Goal: Task Accomplishment & Management: Use online tool/utility

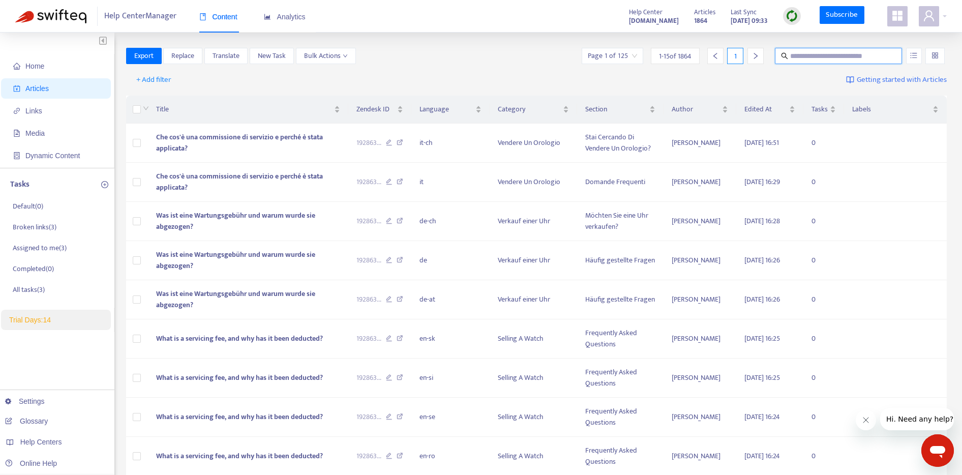
click at [822, 57] on input "text" at bounding box center [839, 55] width 98 height 11
type input "********"
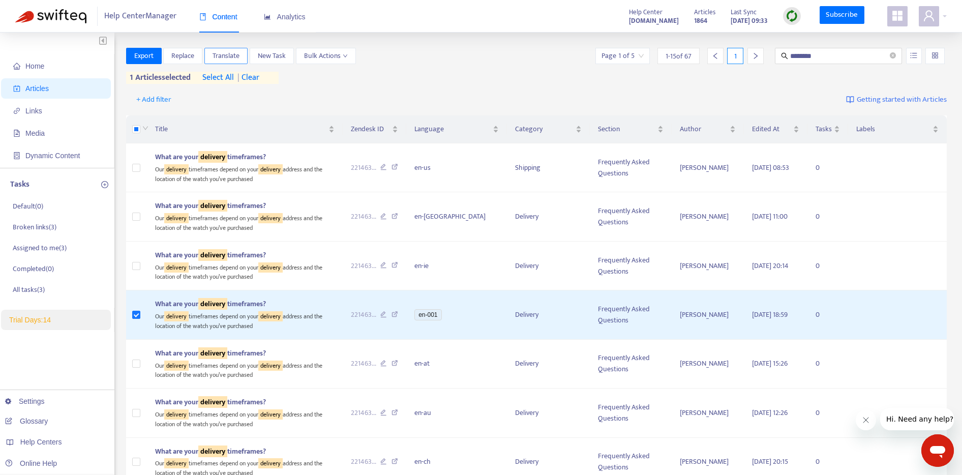
click at [231, 54] on span "Translate" at bounding box center [225, 55] width 27 height 11
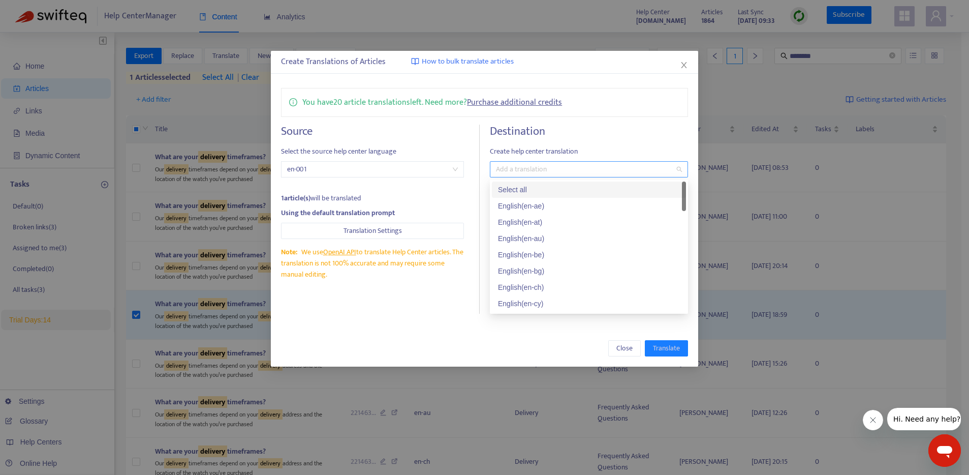
click at [507, 169] on div at bounding box center [584, 169] width 183 height 12
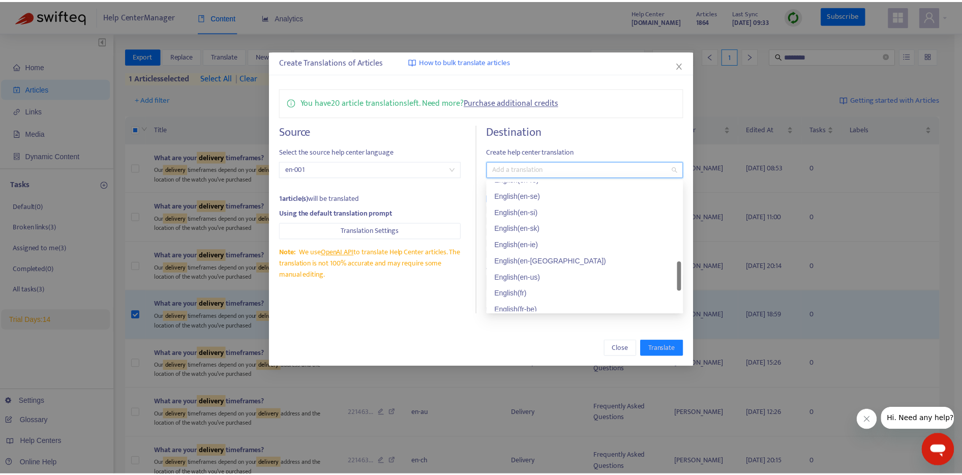
scroll to position [464, 0]
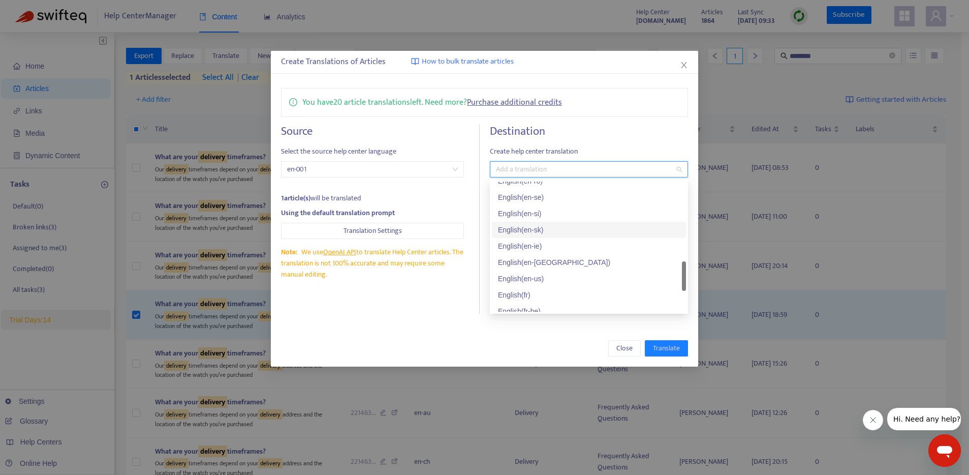
click at [519, 233] on div "English ( en-sk )" at bounding box center [589, 229] width 182 height 11
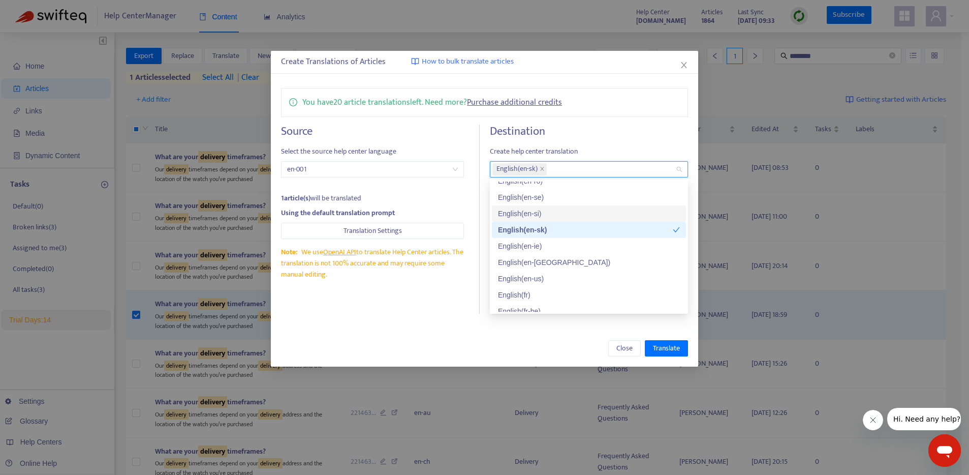
click at [514, 217] on div "English ( en-si )" at bounding box center [589, 213] width 182 height 11
click at [483, 330] on div "Close Translate" at bounding box center [485, 348] width 428 height 37
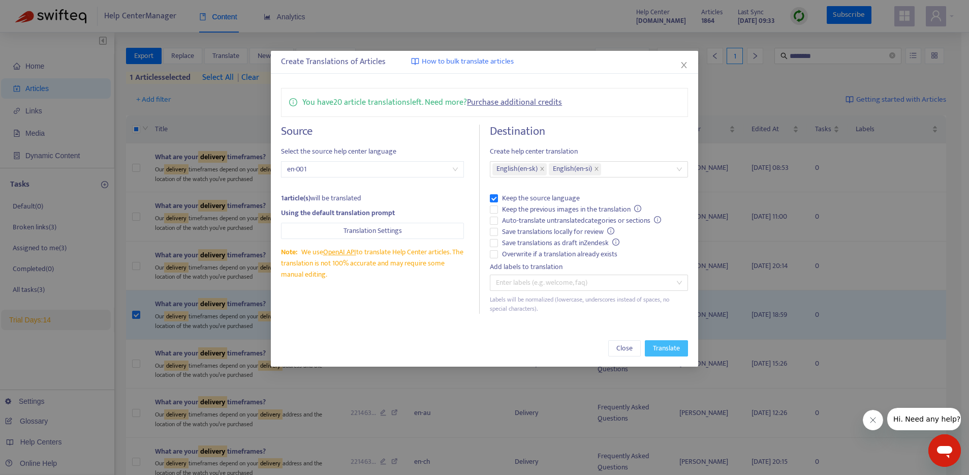
click at [671, 350] on span "Translate" at bounding box center [666, 348] width 27 height 11
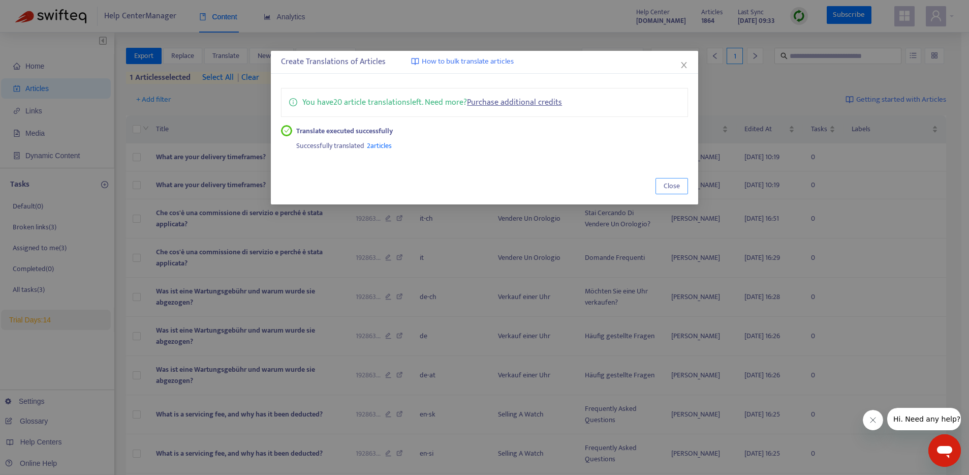
click at [677, 185] on span "Close" at bounding box center [672, 185] width 16 height 11
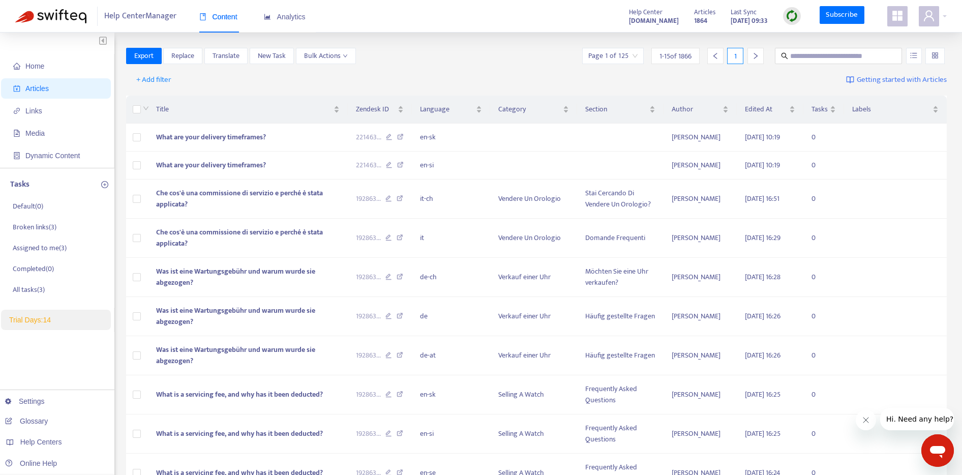
click at [793, 15] on img at bounding box center [791, 16] width 13 height 13
click at [793, 38] on link "Quick Sync" at bounding box center [812, 37] width 43 height 12
click at [295, 144] on td "What are your delivery timeframes?" at bounding box center [248, 138] width 200 height 28
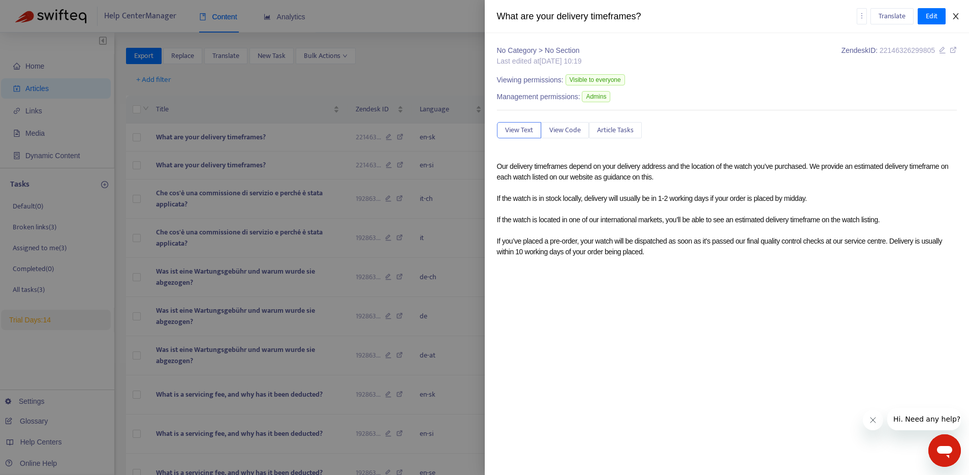
click at [958, 18] on icon "close" at bounding box center [956, 16] width 8 height 8
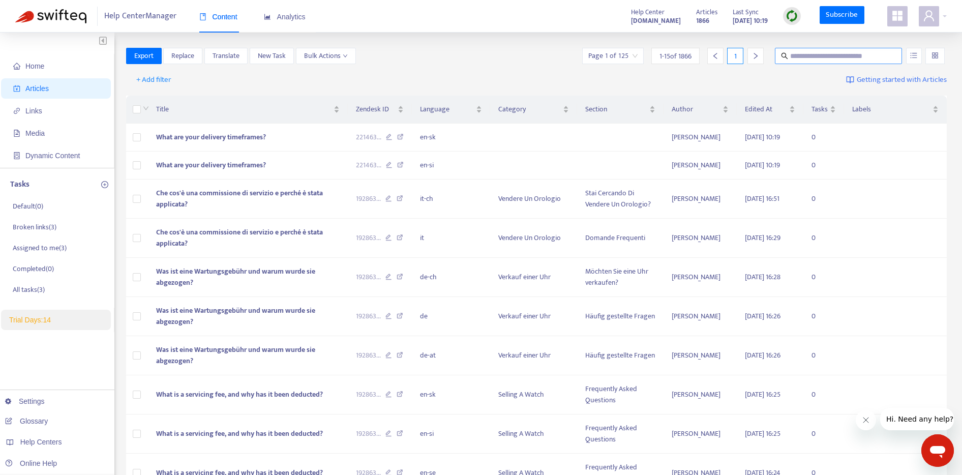
click at [810, 62] on span at bounding box center [838, 56] width 127 height 16
type input "********"
click at [824, 59] on input "********" at bounding box center [839, 55] width 98 height 11
click at [893, 54] on icon "close-circle" at bounding box center [893, 55] width 6 height 6
click at [834, 59] on input "text" at bounding box center [839, 55] width 98 height 11
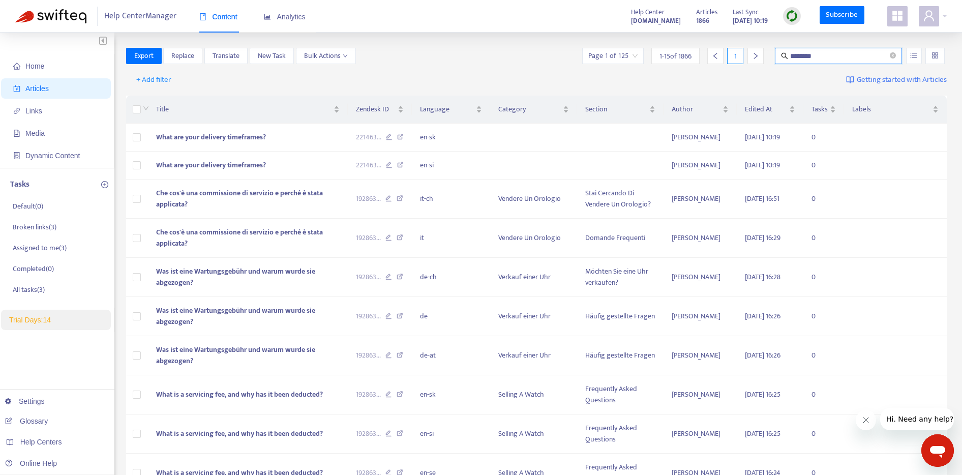
type input "********"
click at [31, 70] on span "Home" at bounding box center [34, 66] width 19 height 8
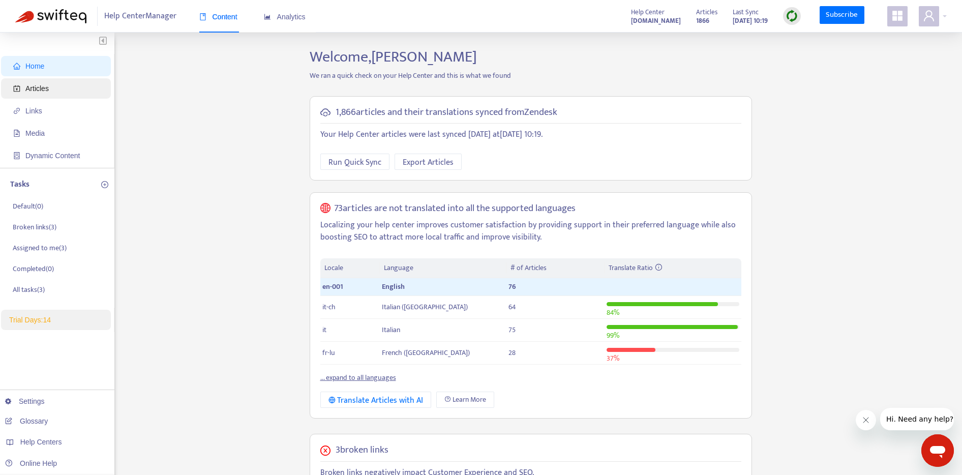
click at [44, 92] on span "Articles" at bounding box center [36, 88] width 23 height 8
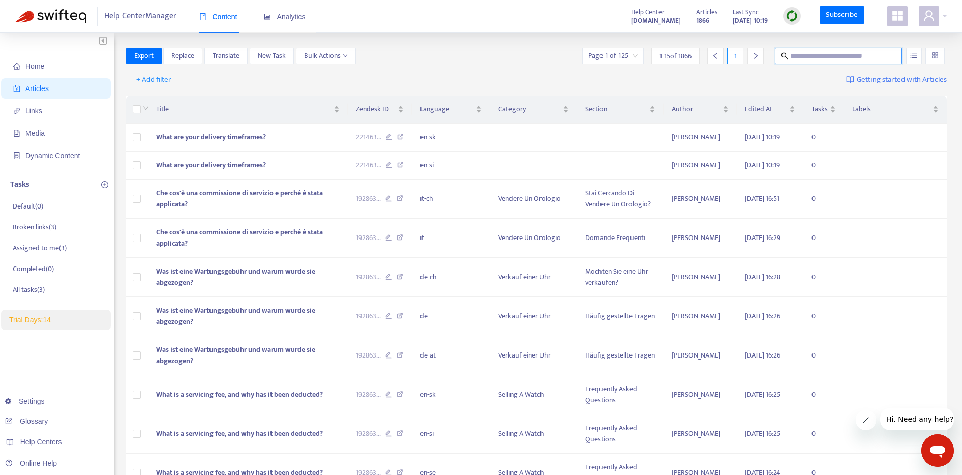
click at [840, 60] on input "text" at bounding box center [839, 55] width 98 height 11
type input "********"
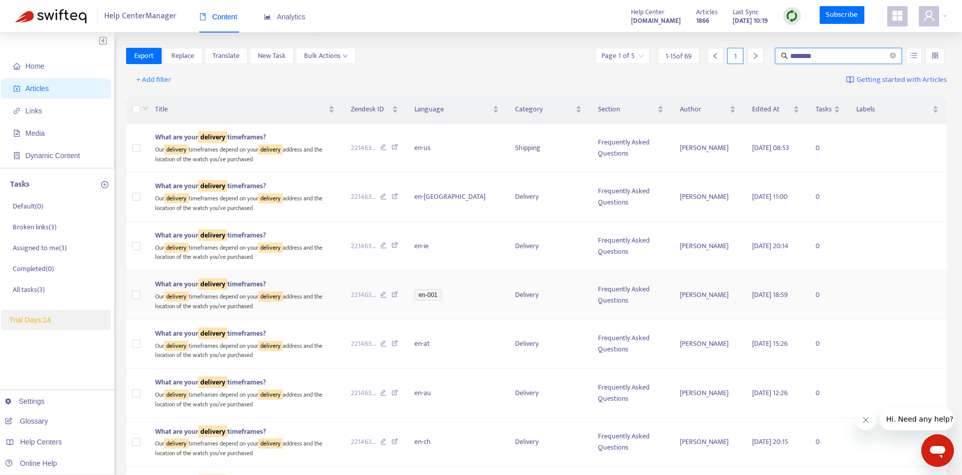
click at [237, 285] on span "What are your delivery timeframes?" at bounding box center [210, 284] width 111 height 12
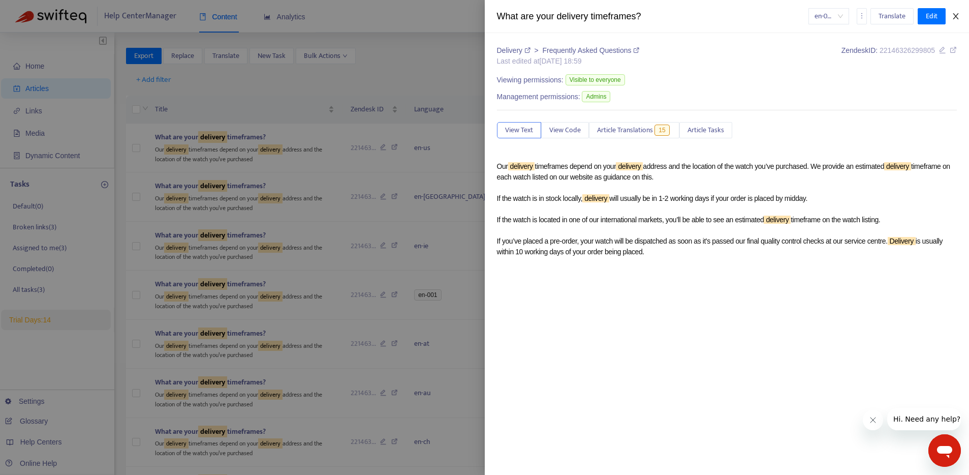
click at [959, 15] on icon "close" at bounding box center [956, 16] width 8 height 8
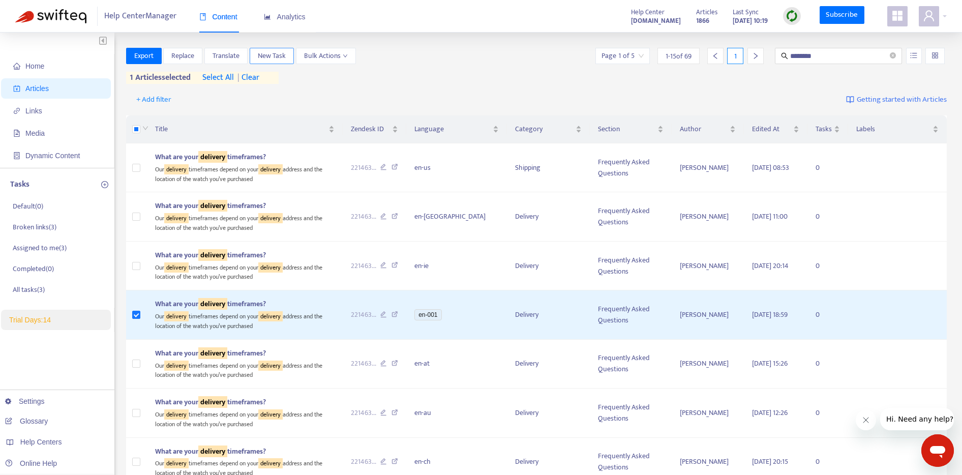
click at [272, 57] on span "New Task" at bounding box center [272, 55] width 28 height 11
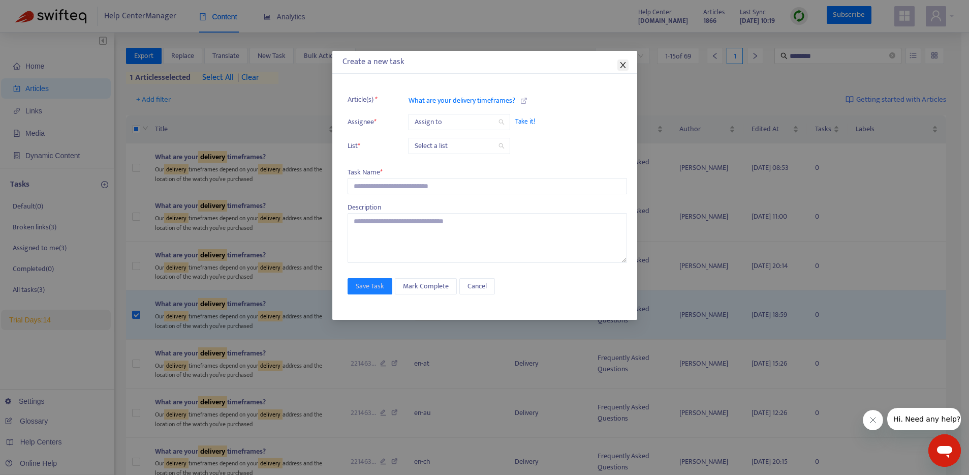
click at [622, 63] on icon "close" at bounding box center [623, 65] width 8 height 8
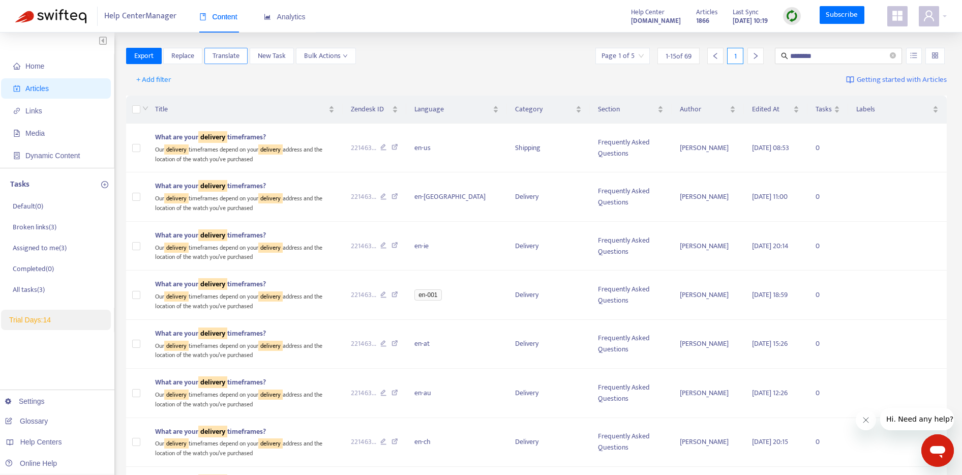
click at [235, 53] on span "Translate" at bounding box center [225, 55] width 27 height 11
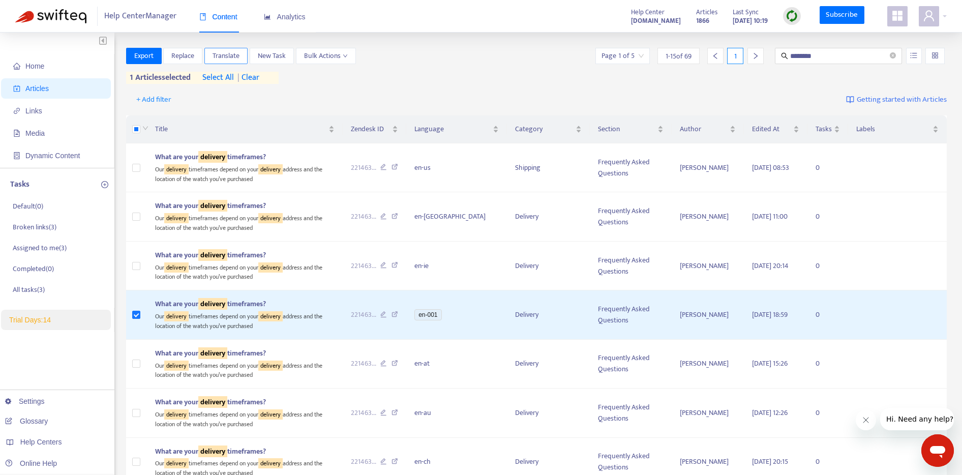
click at [231, 50] on span "Translate" at bounding box center [225, 55] width 27 height 11
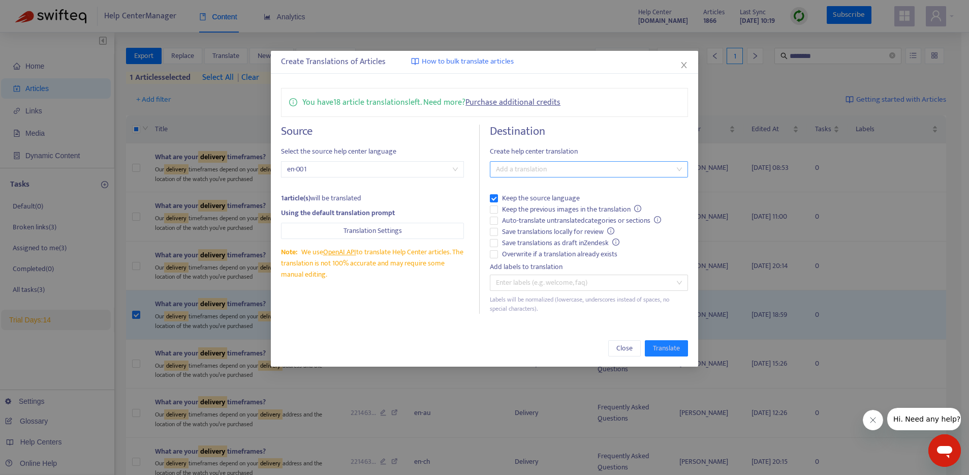
click at [556, 165] on div at bounding box center [584, 169] width 183 height 12
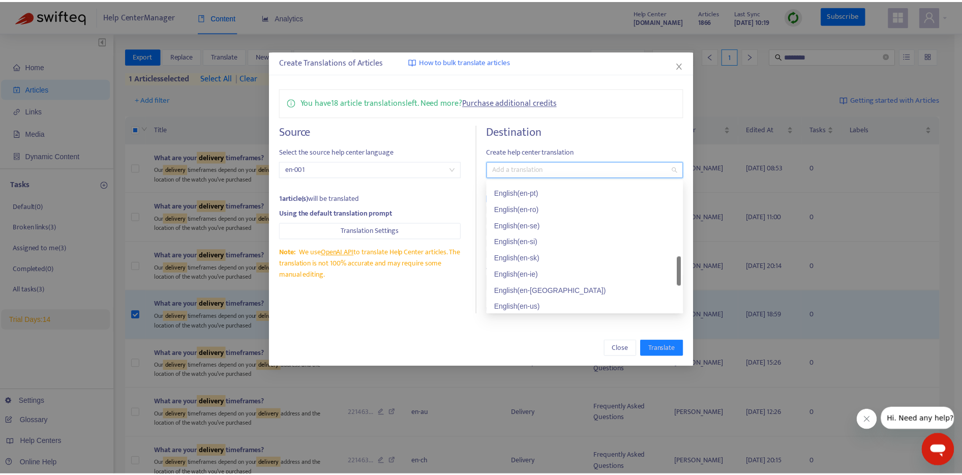
scroll to position [437, 0]
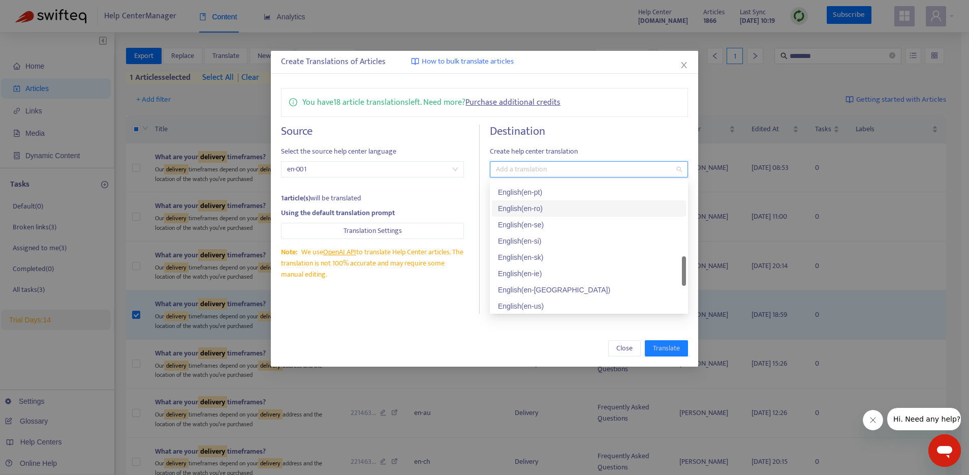
click at [579, 214] on div "English ( en-ro )" at bounding box center [589, 208] width 194 height 16
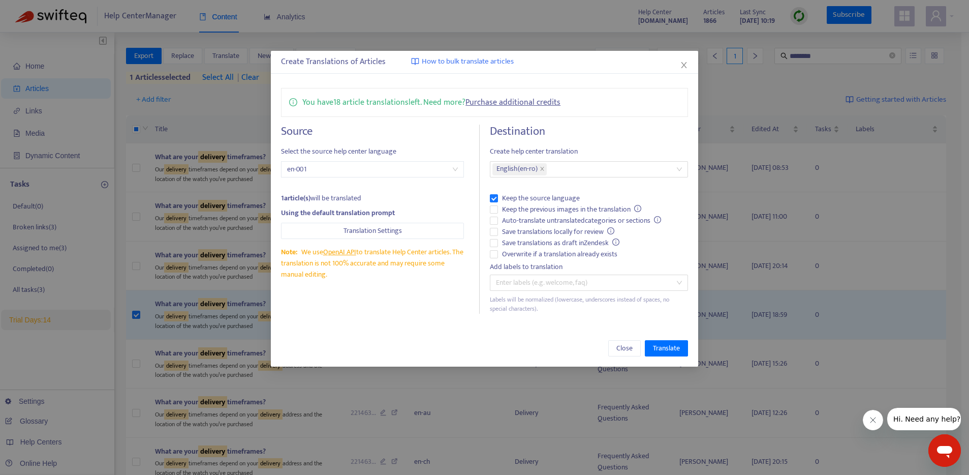
click at [497, 340] on div "Close Translate" at bounding box center [484, 348] width 407 height 16
click at [671, 346] on span "Translate" at bounding box center [666, 348] width 27 height 11
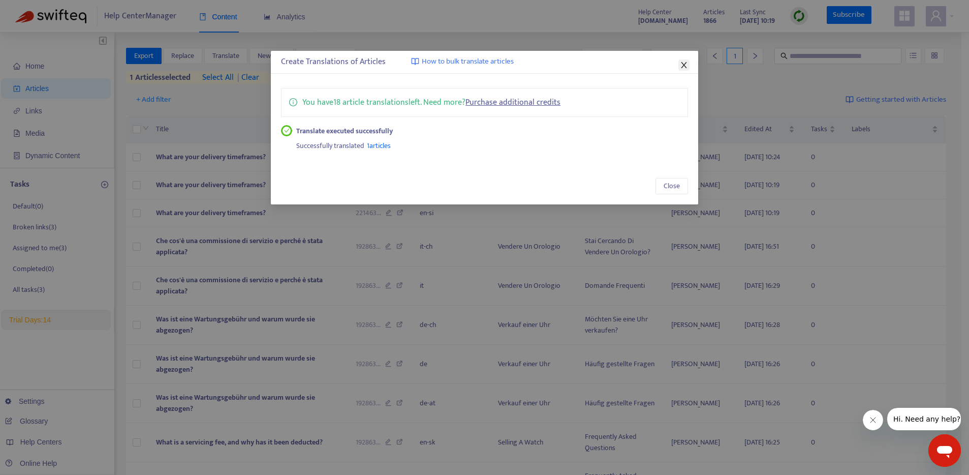
click at [683, 63] on icon "close" at bounding box center [684, 65] width 6 height 6
